Goal: Find specific page/section: Find specific page/section

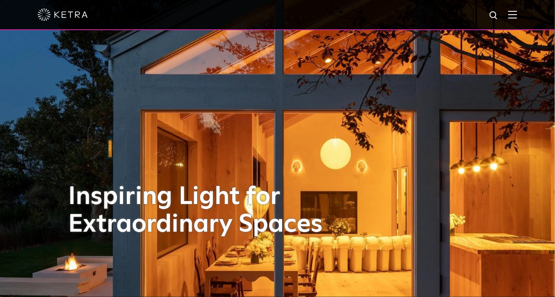
drag, startPoint x: 0, startPoint y: 0, endPoint x: 519, endPoint y: 17, distance: 518.9
click at [518, 17] on img at bounding box center [513, 14] width 9 height 8
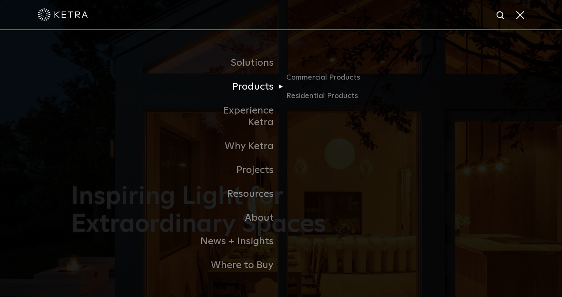
click at [257, 95] on link "Products" at bounding box center [238, 87] width 86 height 24
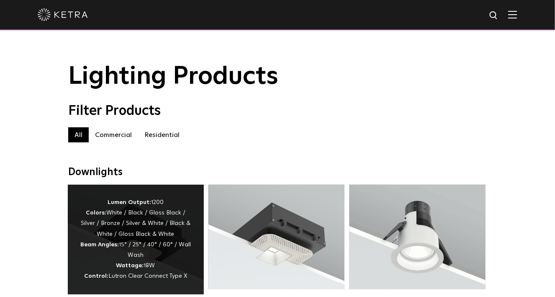
click at [143, 243] on div "Lumen Output: 1200 Colors: White / Black / Gloss Black / Silver / Bronze / Silv…" at bounding box center [135, 239] width 111 height 85
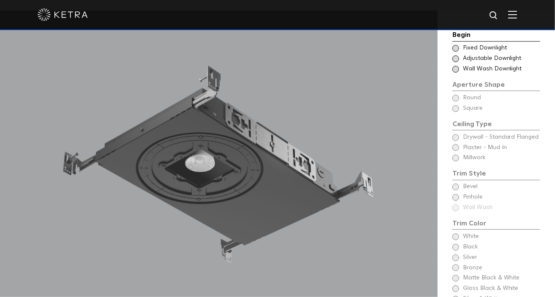
scroll to position [628, 0]
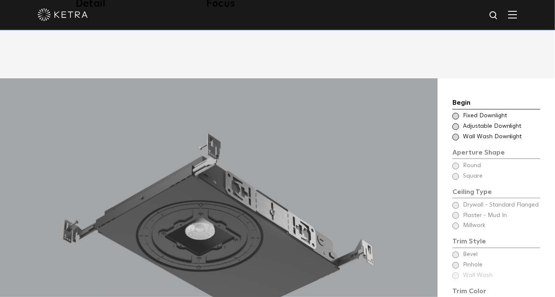
click at [457, 123] on span at bounding box center [456, 126] width 7 height 7
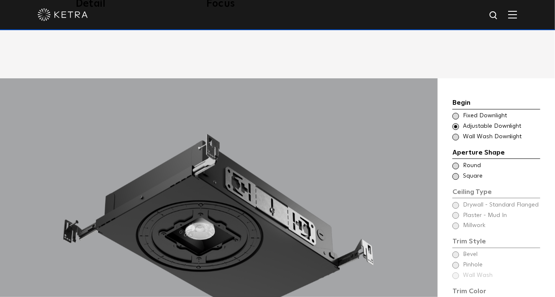
click at [456, 163] on span at bounding box center [456, 166] width 7 height 7
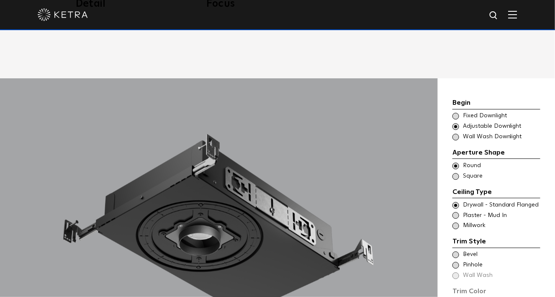
click at [500, 13] on img at bounding box center [494, 15] width 10 height 10
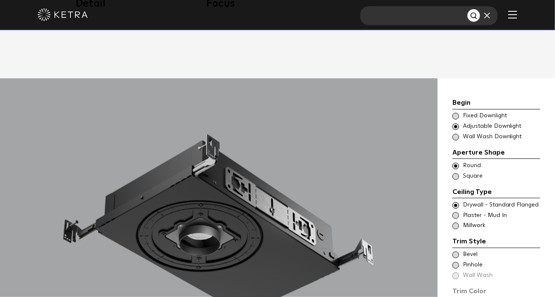
click at [438, 14] on input "text" at bounding box center [414, 15] width 107 height 19
paste input "HW-D2-FSADRDXS18GT25H11IXXXX"
type input "HW-D2-FSADRDXS18GT25H11IXXXX"
click at [468, 9] on button "Search" at bounding box center [474, 15] width 13 height 13
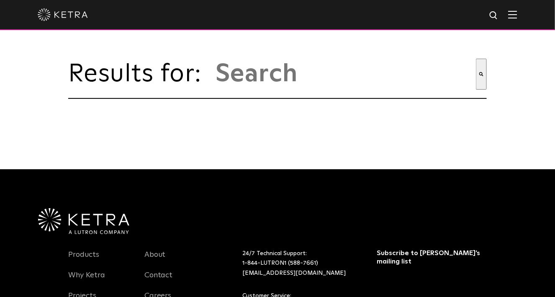
type input "hw-d2-fsadrdxs18gt25h11ixxxx"
